Goal: Find contact information: Find contact information

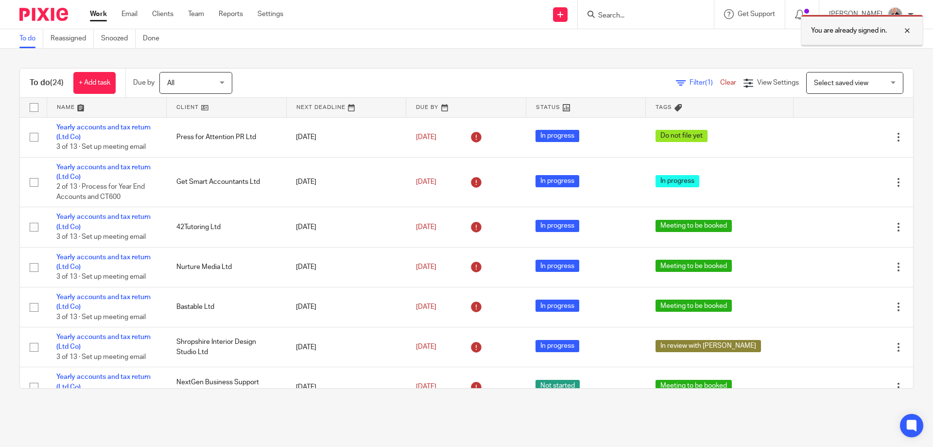
click at [907, 29] on div at bounding box center [900, 31] width 26 height 12
click at [611, 14] on input "Search" at bounding box center [640, 16] width 87 height 9
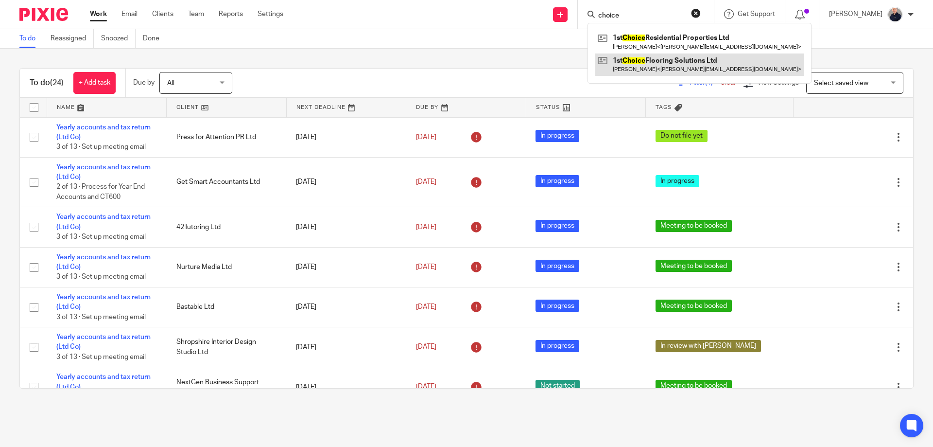
type input "choice"
click at [654, 65] on link at bounding box center [699, 64] width 209 height 22
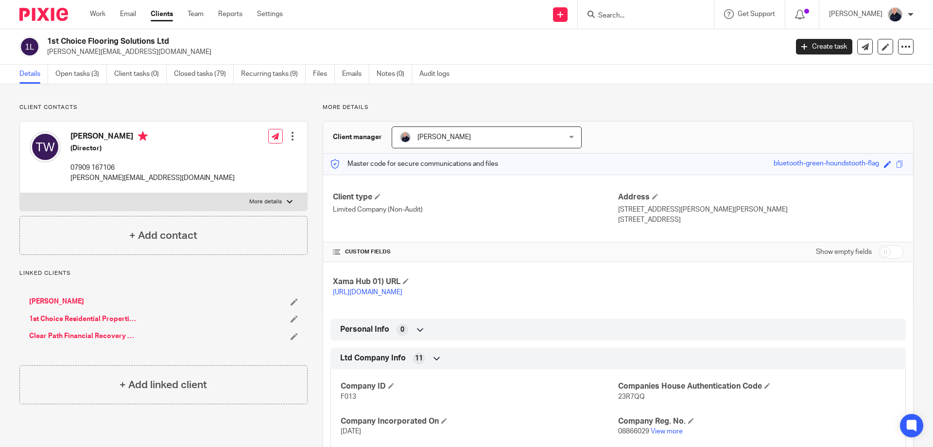
drag, startPoint x: 186, startPoint y: 52, endPoint x: 43, endPoint y: 57, distance: 142.5
click at [43, 57] on div "1st Choice Flooring Solutions Ltd [PERSON_NAME][EMAIL_ADDRESS][DOMAIN_NAME] Cre…" at bounding box center [466, 46] width 933 height 35
click at [56, 54] on p "[PERSON_NAME][EMAIL_ADDRESS][DOMAIN_NAME]" at bounding box center [414, 52] width 734 height 10
copy p "[PERSON_NAME][EMAIL_ADDRESS][DOMAIN_NAME]"
